Goal: Task Accomplishment & Management: Use online tool/utility

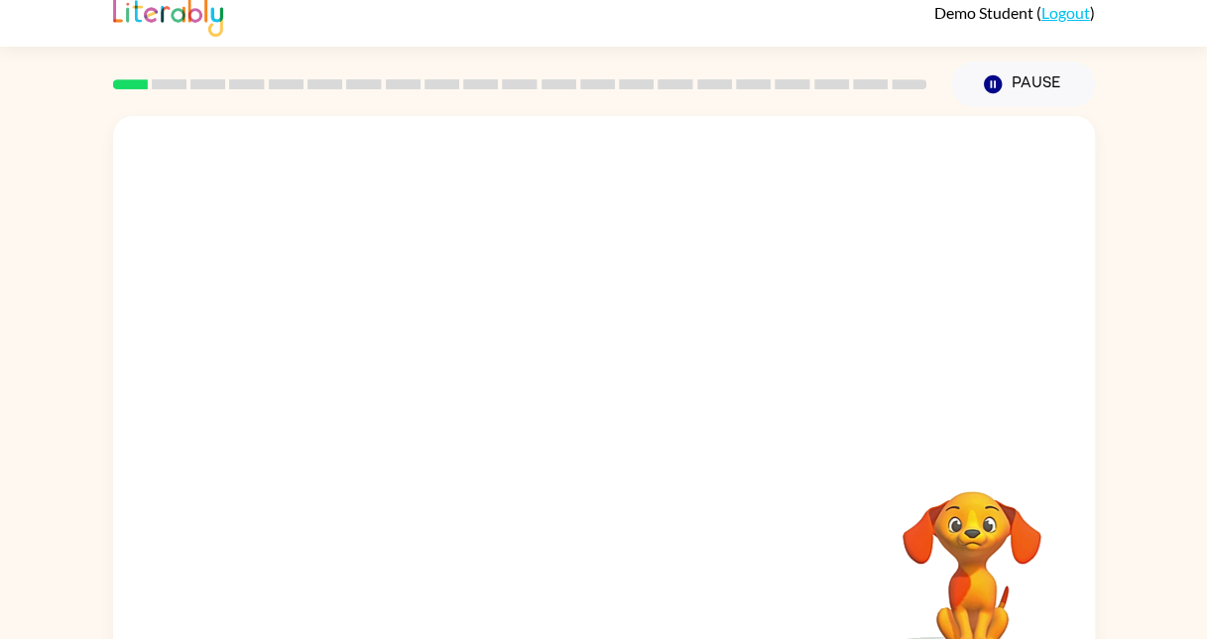
scroll to position [59, 0]
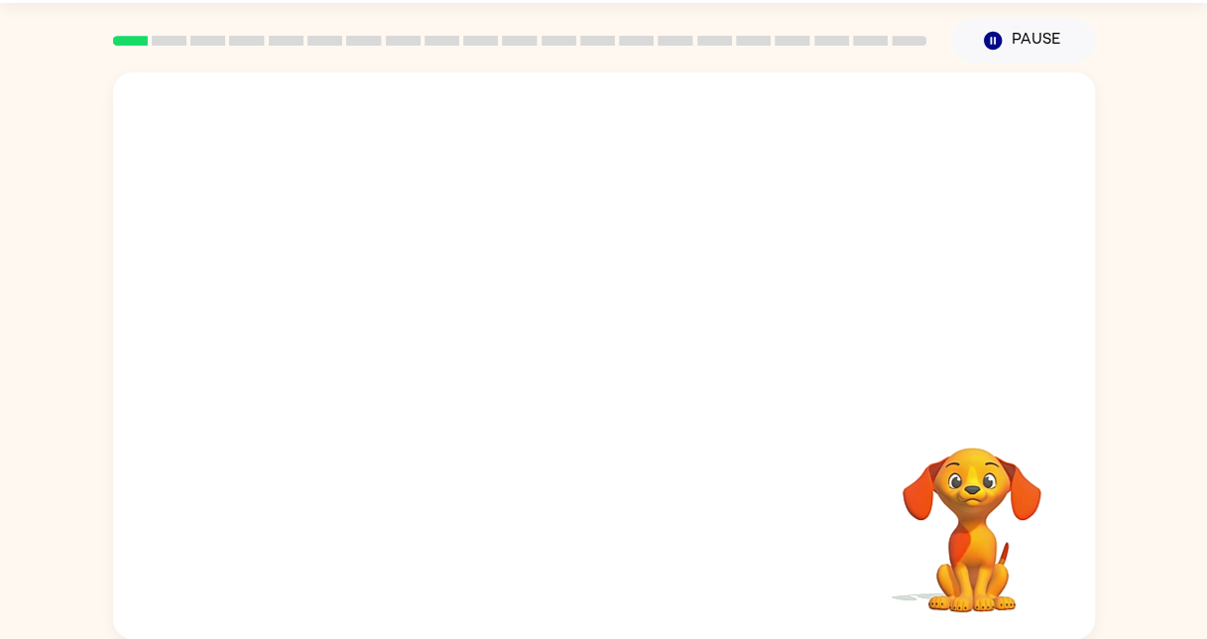
click at [824, 397] on div at bounding box center [604, 238] width 982 height 333
click at [572, 359] on div at bounding box center [603, 365] width 127 height 72
click at [620, 373] on div at bounding box center [603, 365] width 127 height 72
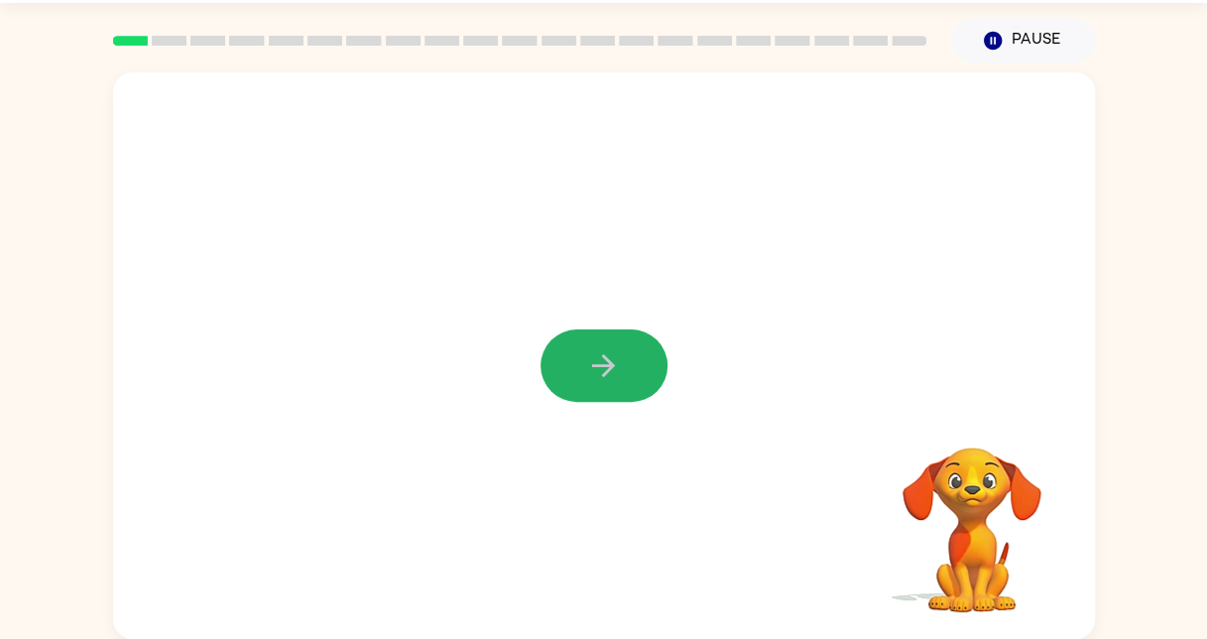
click at [603, 375] on icon "button" at bounding box center [603, 365] width 23 height 23
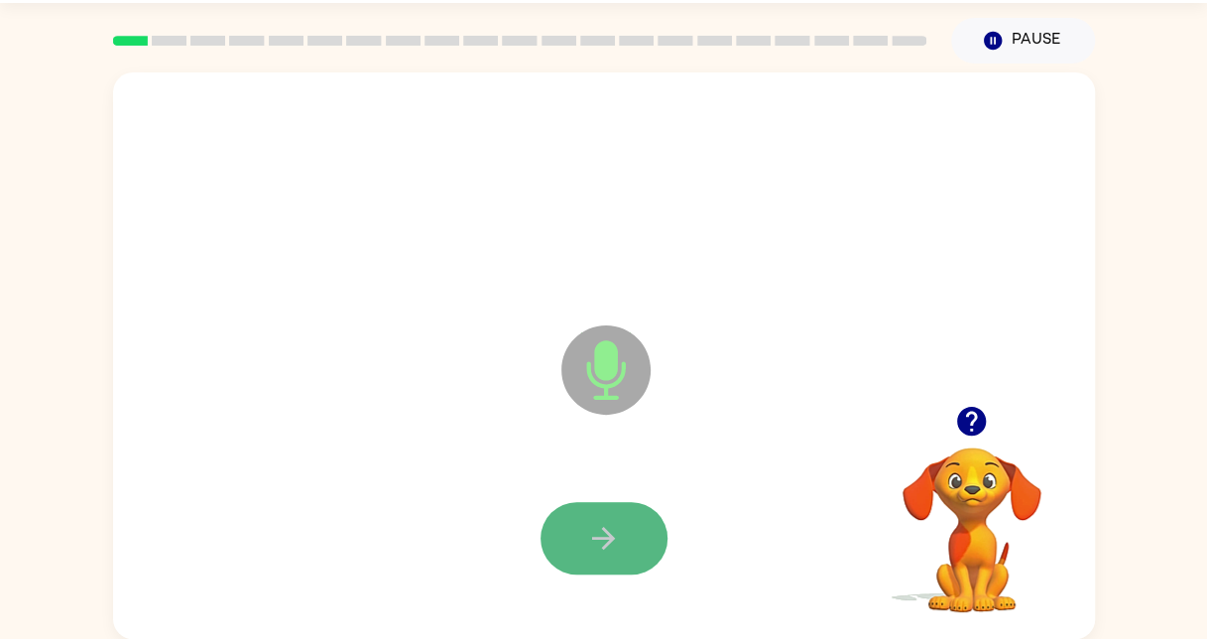
click at [620, 538] on icon "button" at bounding box center [603, 538] width 35 height 35
click at [575, 515] on button "button" at bounding box center [603, 538] width 127 height 72
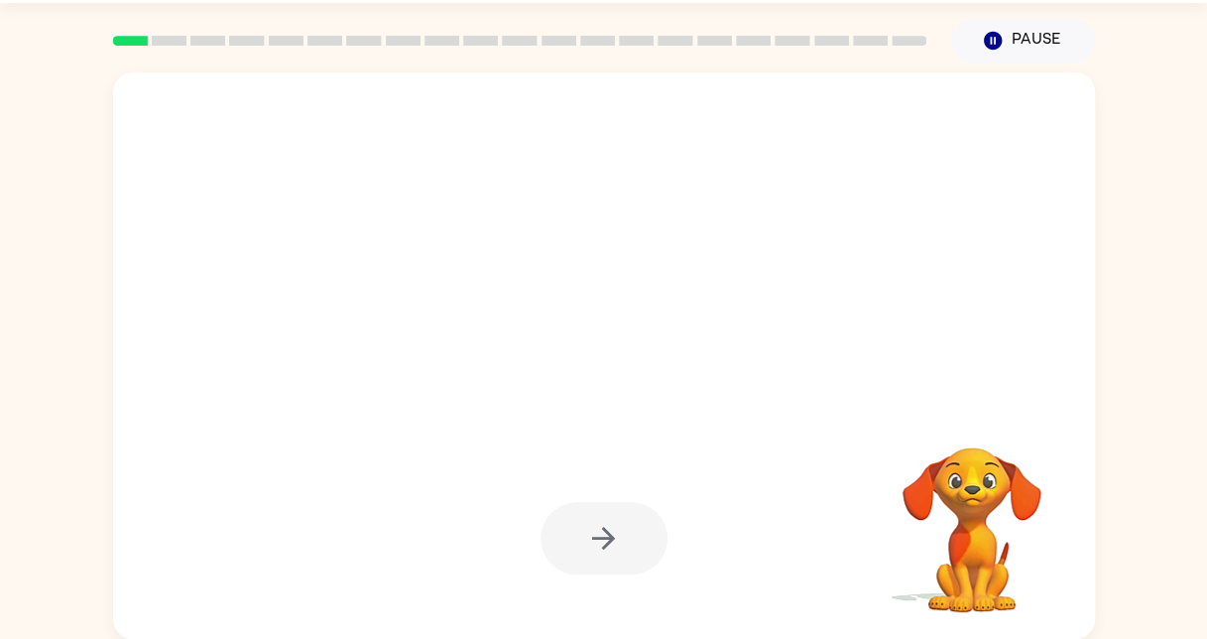
click at [613, 524] on div at bounding box center [603, 538] width 127 height 72
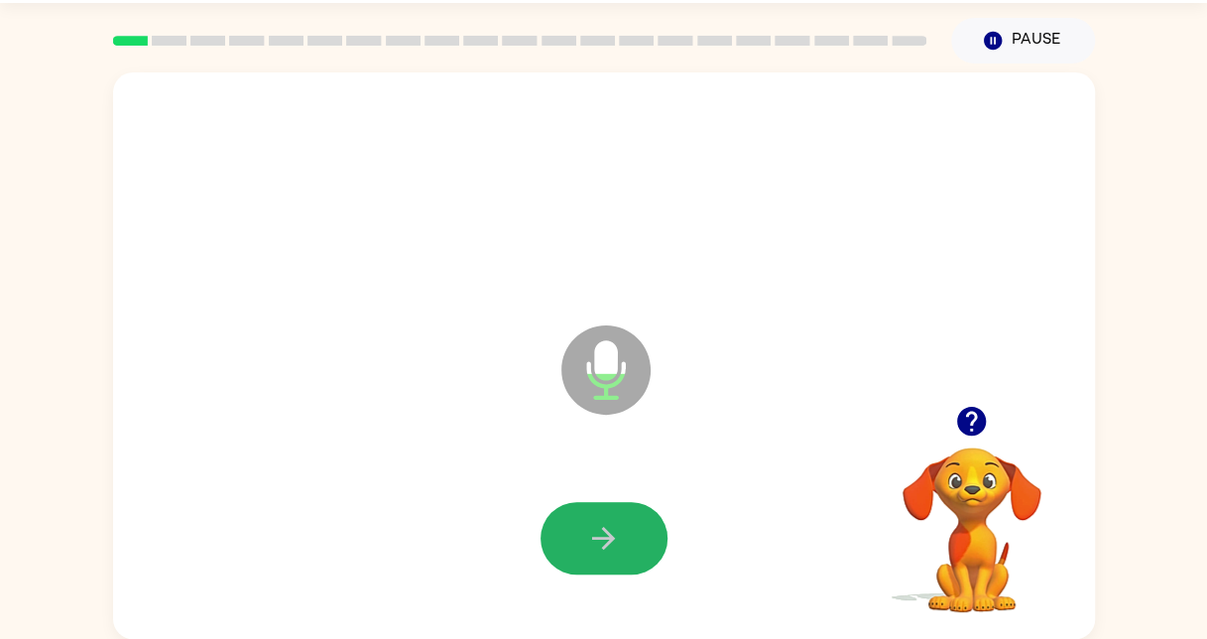
click at [613, 524] on icon "button" at bounding box center [603, 538] width 35 height 35
click at [597, 542] on icon "button" at bounding box center [603, 538] width 35 height 35
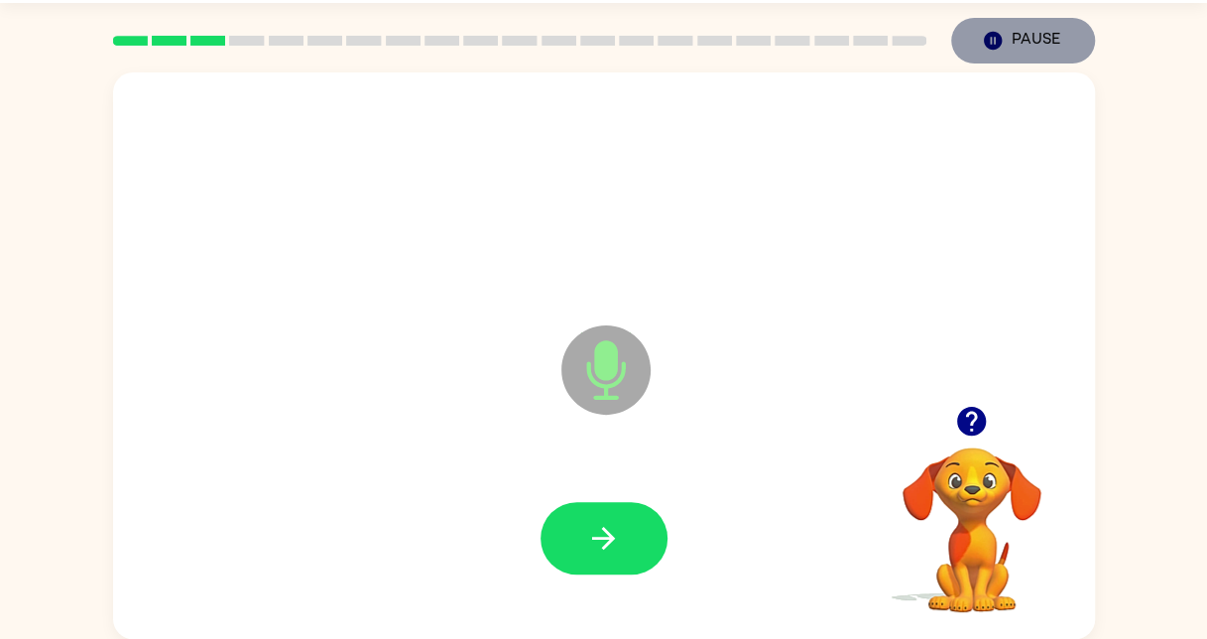
click at [1034, 38] on button "Pause Pause" at bounding box center [1023, 41] width 144 height 46
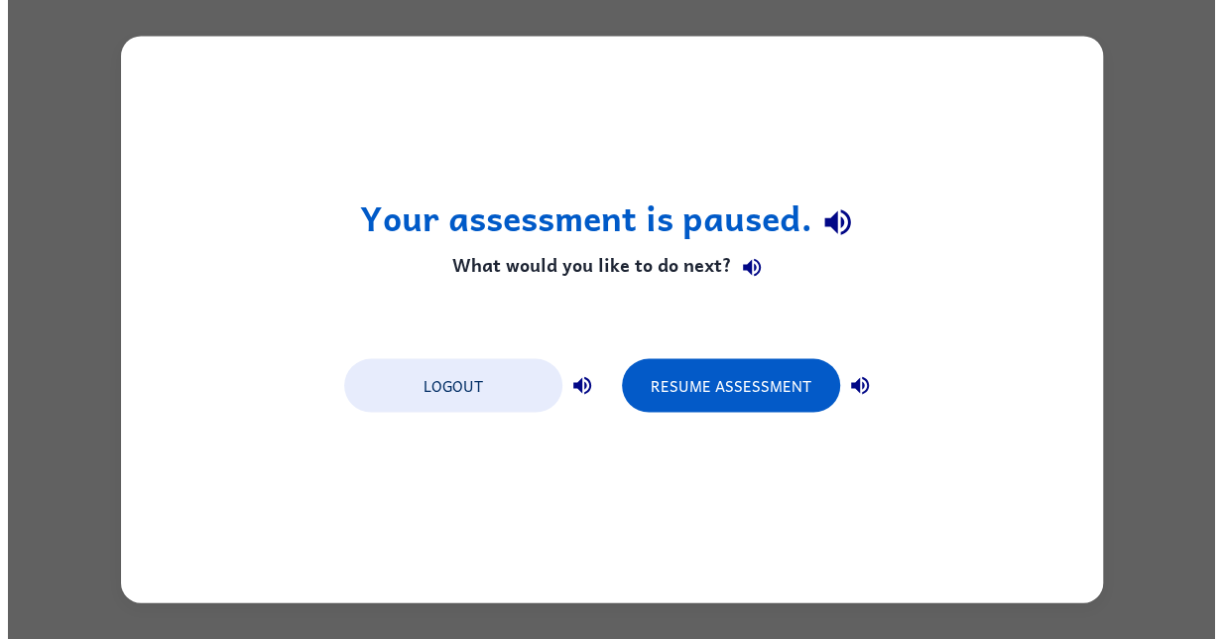
scroll to position [0, 0]
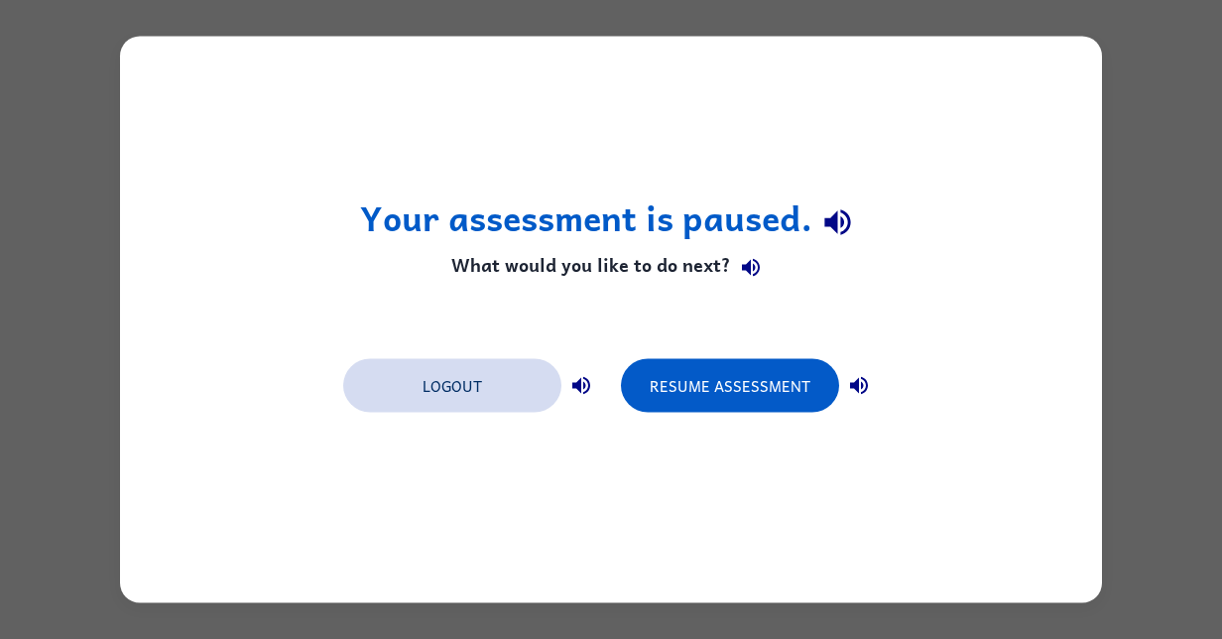
click at [528, 381] on button "Logout" at bounding box center [452, 386] width 218 height 54
